Goal: Transaction & Acquisition: Book appointment/travel/reservation

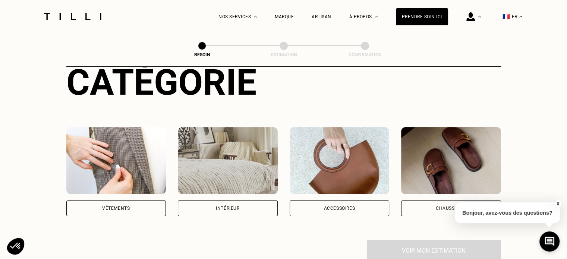
scroll to position [112, 0]
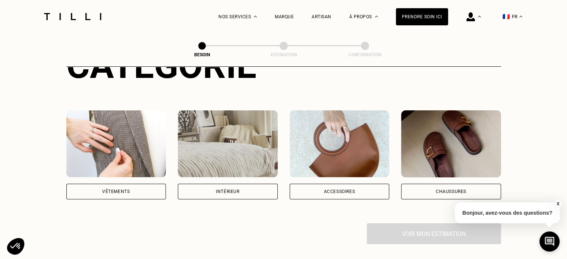
click at [118, 144] on img at bounding box center [116, 143] width 100 height 67
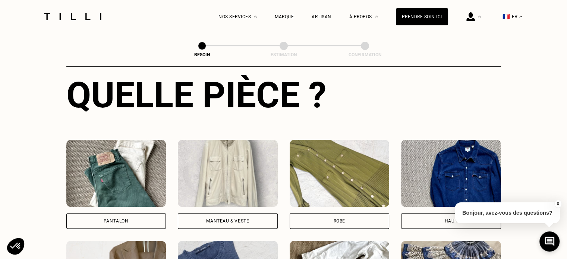
scroll to position [318, 0]
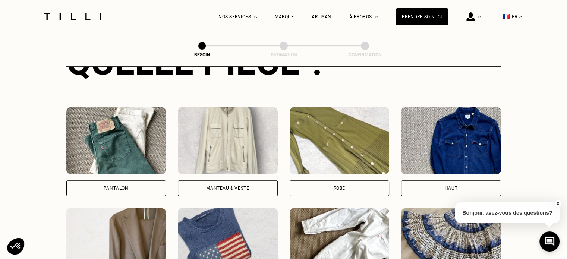
click at [119, 159] on img at bounding box center [116, 140] width 100 height 67
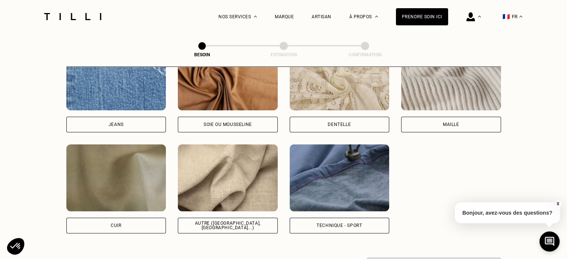
scroll to position [835, 0]
click at [242, 172] on img at bounding box center [228, 177] width 100 height 67
select select "FR"
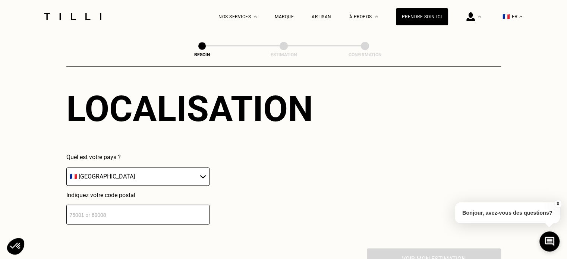
scroll to position [1077, 0]
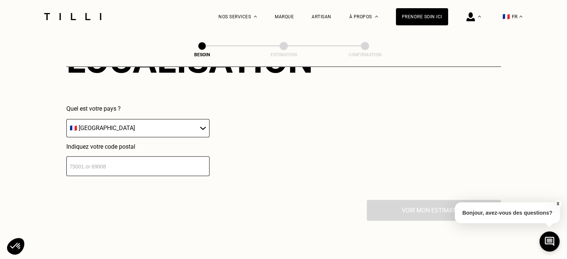
click at [185, 161] on input "number" at bounding box center [137, 166] width 143 height 20
type input "94300"
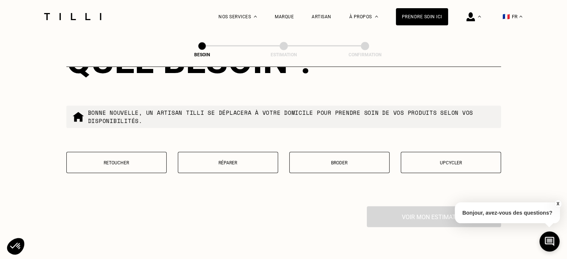
scroll to position [1262, 0]
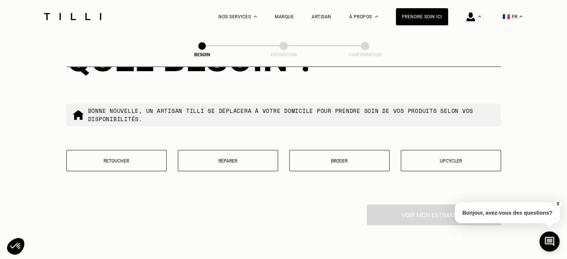
click at [122, 158] on p "Retoucher" at bounding box center [117, 160] width 92 height 5
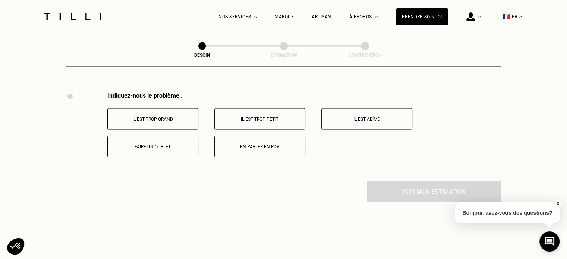
scroll to position [1379, 0]
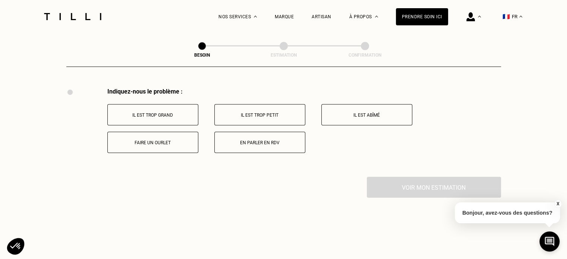
click at [162, 140] on p "Faire un ourlet" at bounding box center [153, 142] width 83 height 5
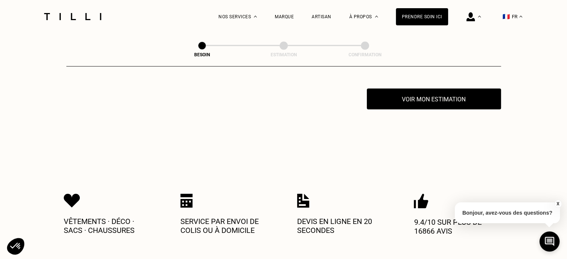
scroll to position [1468, 0]
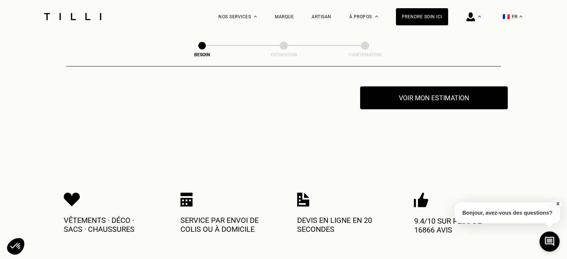
click at [429, 98] on button "Voir mon estimation" at bounding box center [434, 98] width 148 height 23
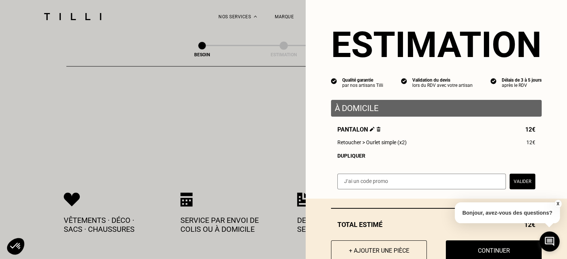
click at [347, 156] on div "Dupliquer" at bounding box center [437, 156] width 198 height 6
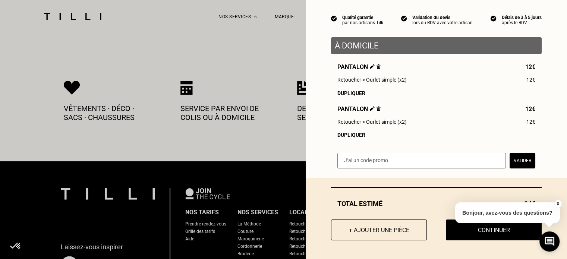
scroll to position [1618, 0]
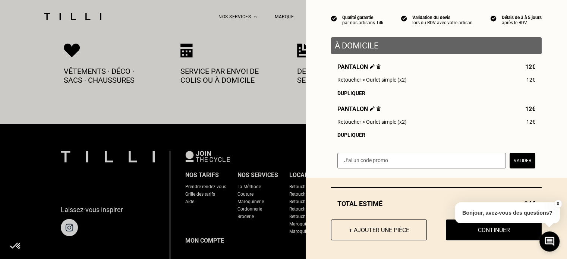
click at [560, 206] on button "X" at bounding box center [557, 204] width 7 height 8
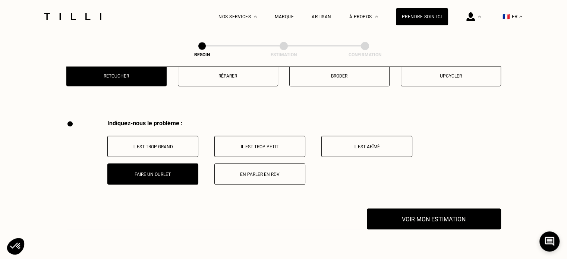
scroll to position [1394, 0]
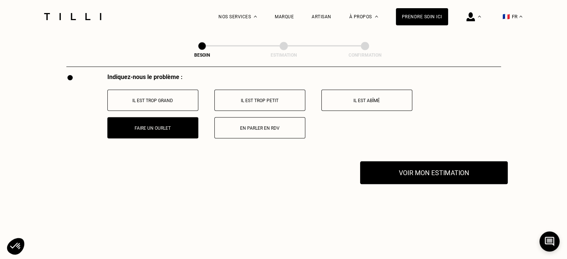
click at [459, 173] on button "Voir mon estimation" at bounding box center [434, 172] width 148 height 23
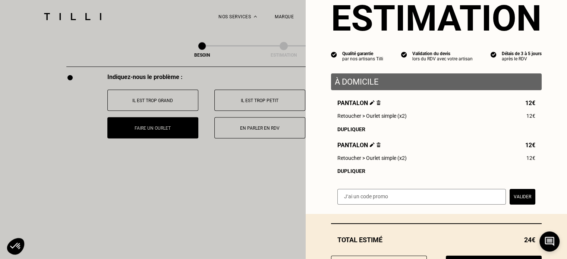
scroll to position [66, 0]
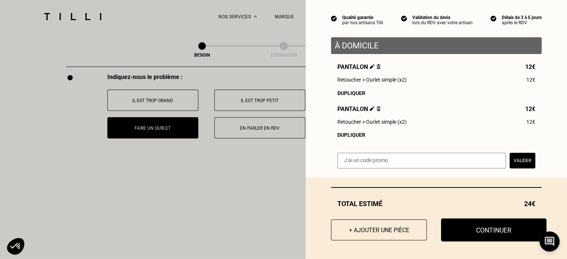
click at [482, 232] on button "Continuer" at bounding box center [494, 230] width 106 height 23
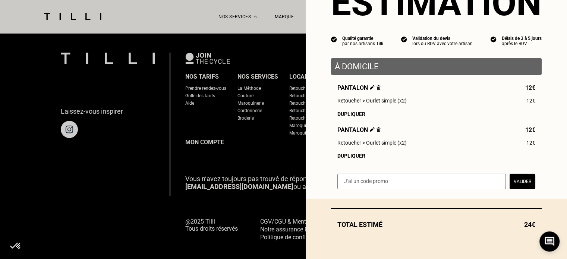
scroll to position [45, 0]
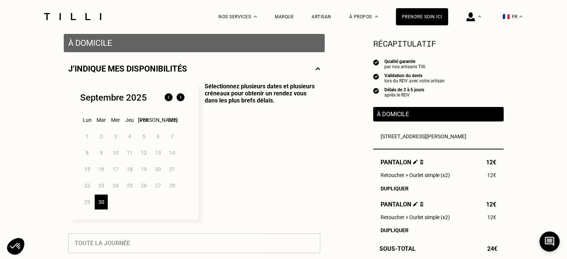
scroll to position [149, 0]
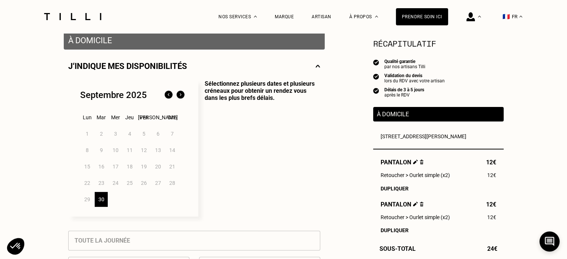
click at [181, 95] on img at bounding box center [181, 95] width 12 height 12
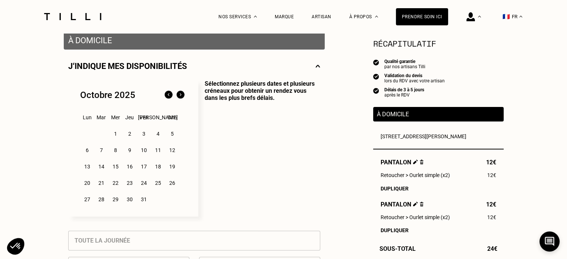
click at [115, 136] on div "1" at bounding box center [115, 133] width 13 height 15
click at [144, 135] on div "3" at bounding box center [143, 133] width 13 height 15
click at [115, 132] on div "1" at bounding box center [115, 133] width 13 height 15
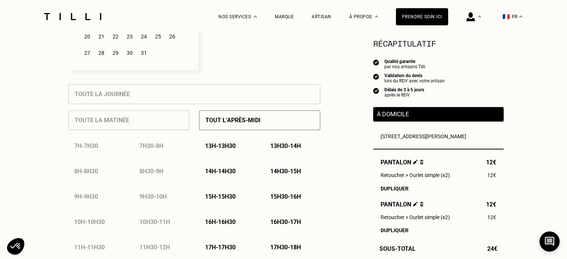
scroll to position [298, 0]
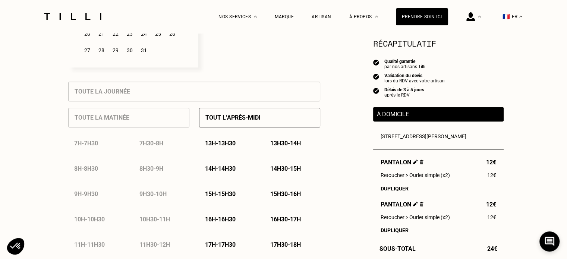
click at [235, 144] on p "13h - 13h30" at bounding box center [220, 143] width 31 height 7
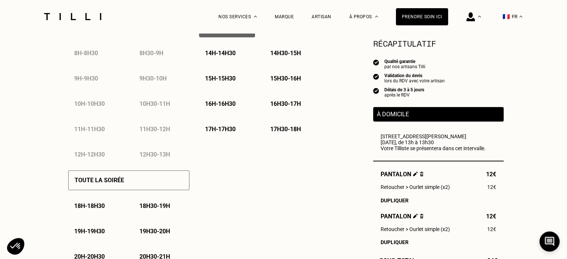
scroll to position [373, 0]
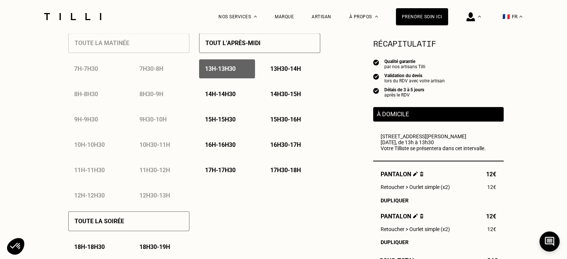
click at [224, 96] on p "14h - 14h30" at bounding box center [220, 94] width 31 height 7
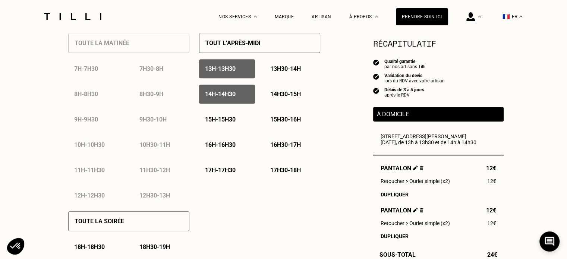
click at [231, 123] on p "15h - 15h30" at bounding box center [220, 119] width 31 height 7
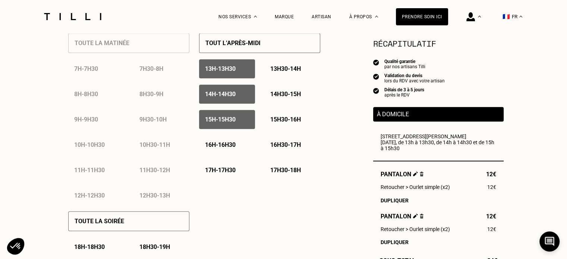
click at [228, 147] on p "16h - 16h30" at bounding box center [220, 144] width 31 height 7
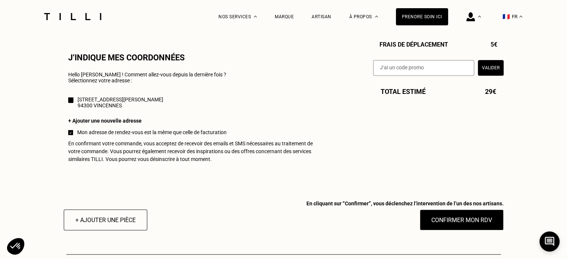
scroll to position [709, 0]
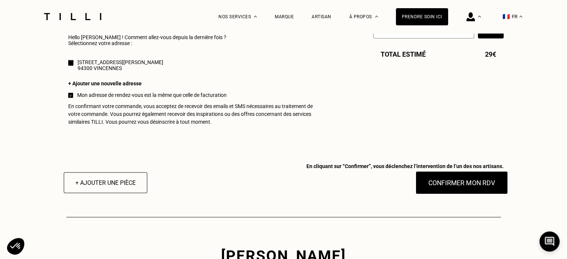
click at [448, 190] on button "Confirmer mon RDV" at bounding box center [462, 182] width 93 height 23
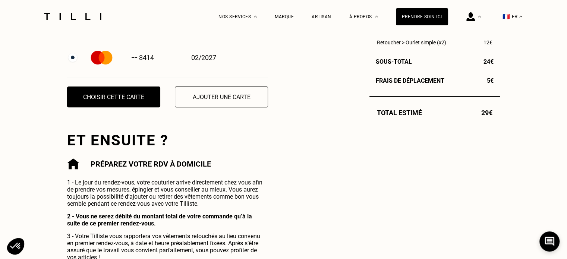
scroll to position [298, 0]
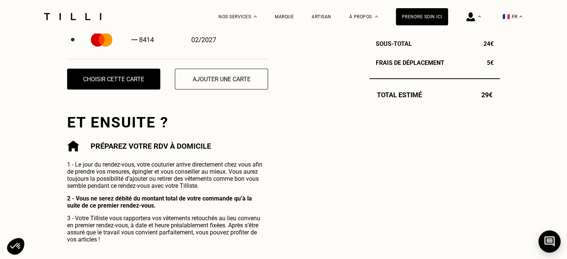
click at [550, 243] on icon at bounding box center [550, 242] width 10 height 10
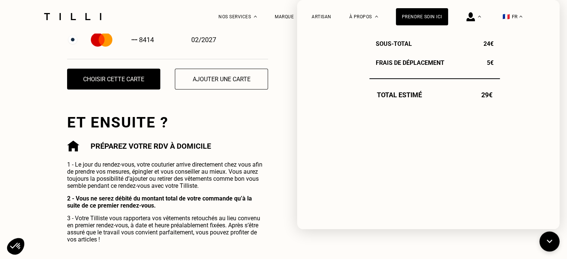
click at [278, 40] on div "Commande enregistrée Votre demande de rendez-vous a bien été prise en compte. N…" at bounding box center [283, 62] width 433 height 361
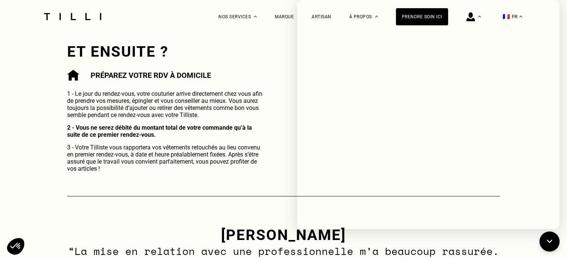
scroll to position [373, 0]
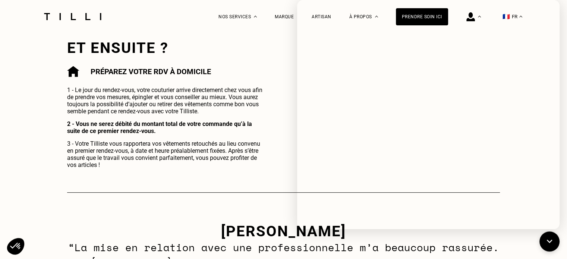
click at [551, 246] on icon at bounding box center [550, 242] width 12 height 20
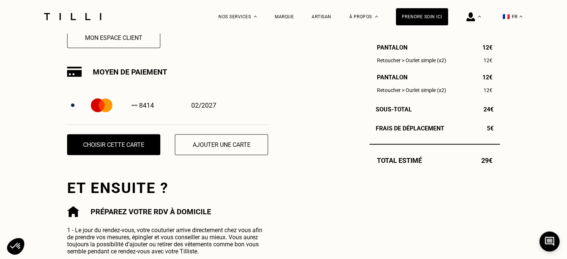
scroll to position [175, 0]
